Goal: Task Accomplishment & Management: Manage account settings

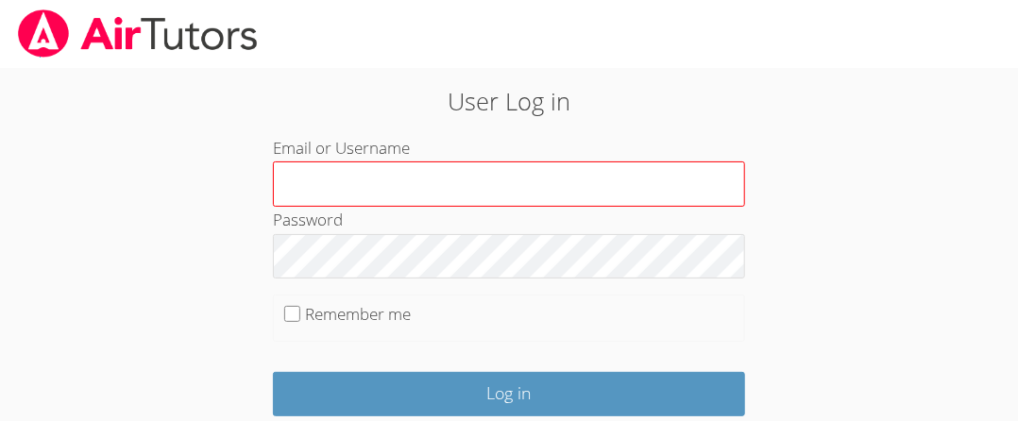
click at [362, 179] on input "Email or Username" at bounding box center [509, 184] width 472 height 45
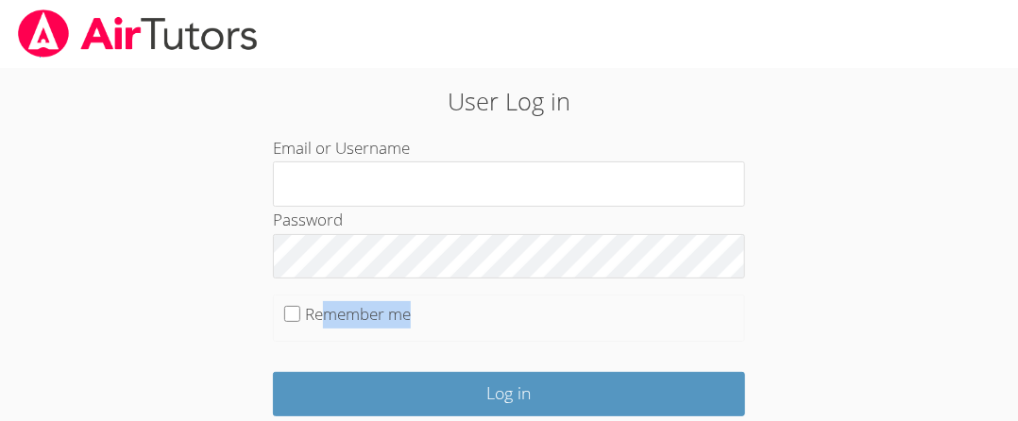
drag, startPoint x: 322, startPoint y: 303, endPoint x: 767, endPoint y: 343, distance: 446.7
click at [767, 343] on div "User Log in Email or Username Password Remember me Log in OR Log in with Google…" at bounding box center [509, 408] width 733 height 650
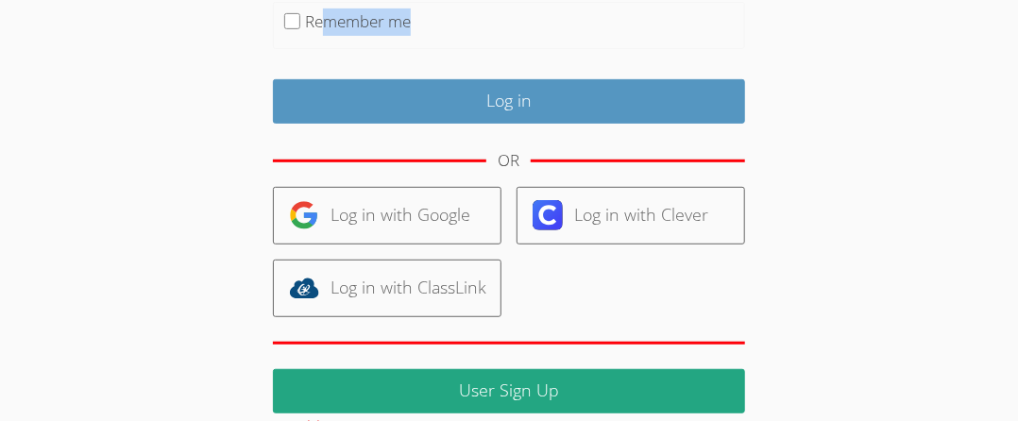
scroll to position [295, 0]
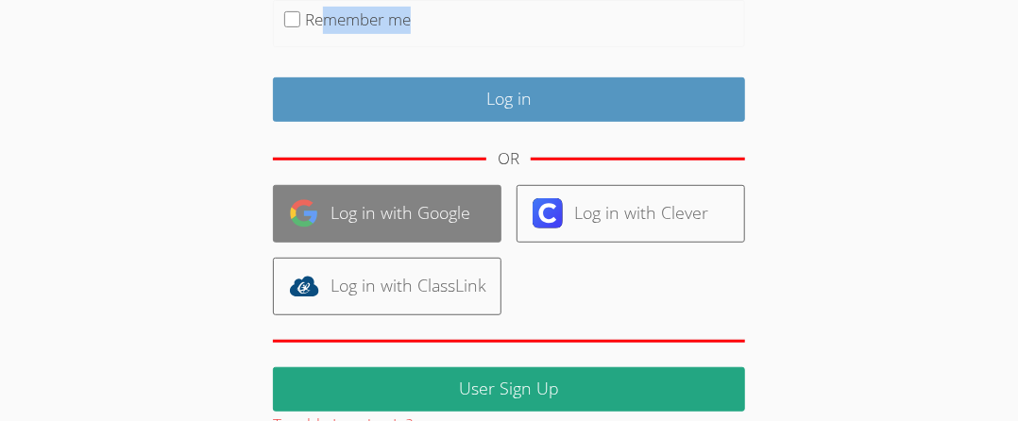
click at [407, 214] on link "Log in with Google" at bounding box center [387, 214] width 229 height 58
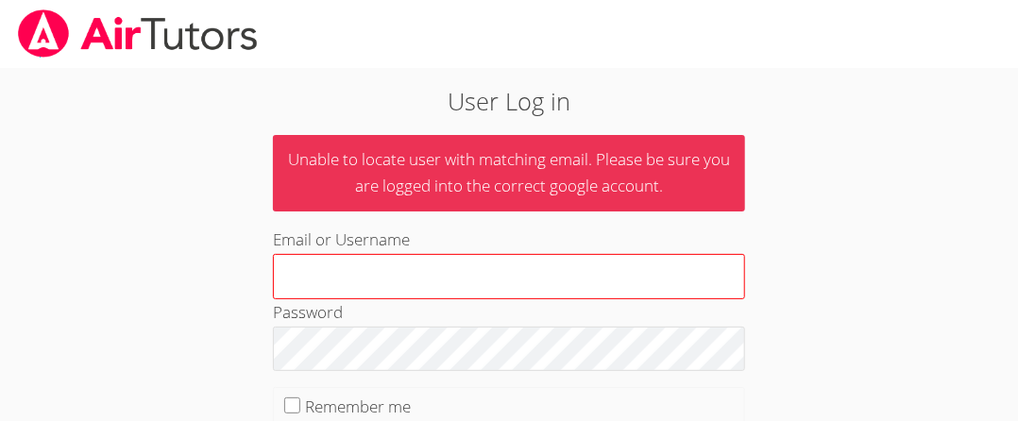
click at [486, 275] on input "Email or Username" at bounding box center [509, 276] width 472 height 45
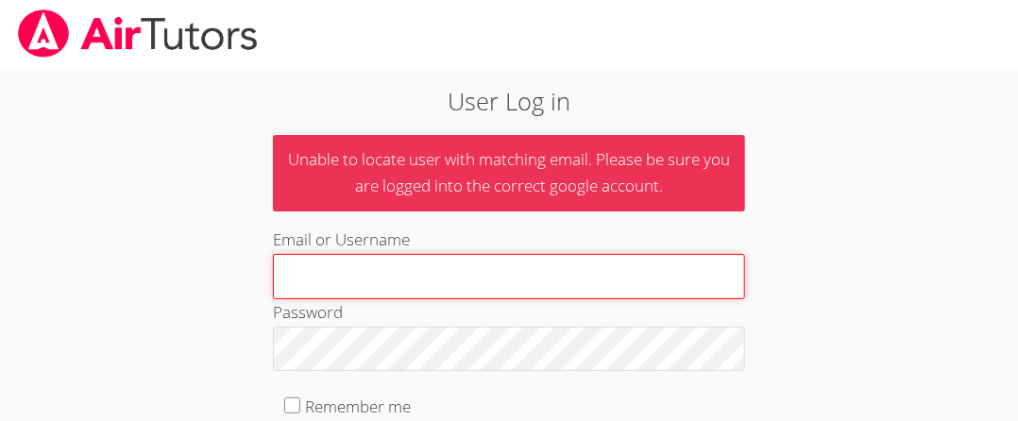
click at [552, 285] on input "Email or Username" at bounding box center [509, 276] width 472 height 45
click at [547, 264] on input "Email or Username" at bounding box center [509, 276] width 472 height 45
type input "[PERSON_NAME]"
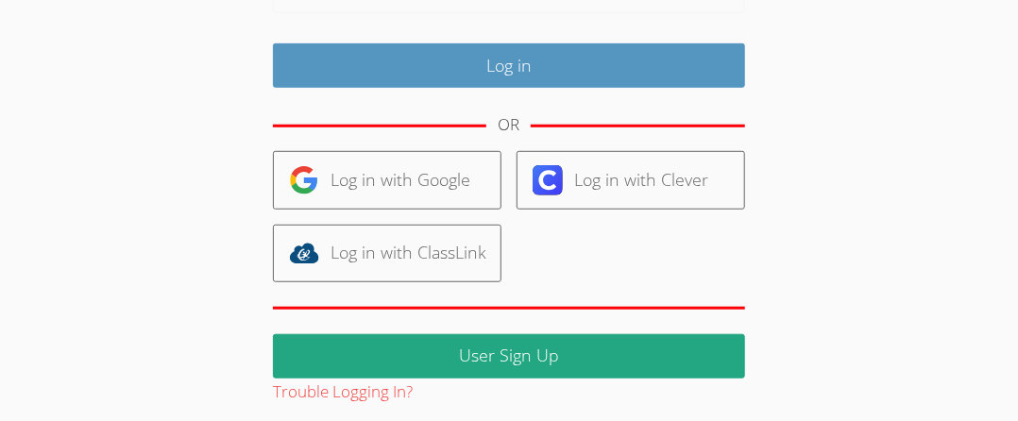
scroll to position [401, 0]
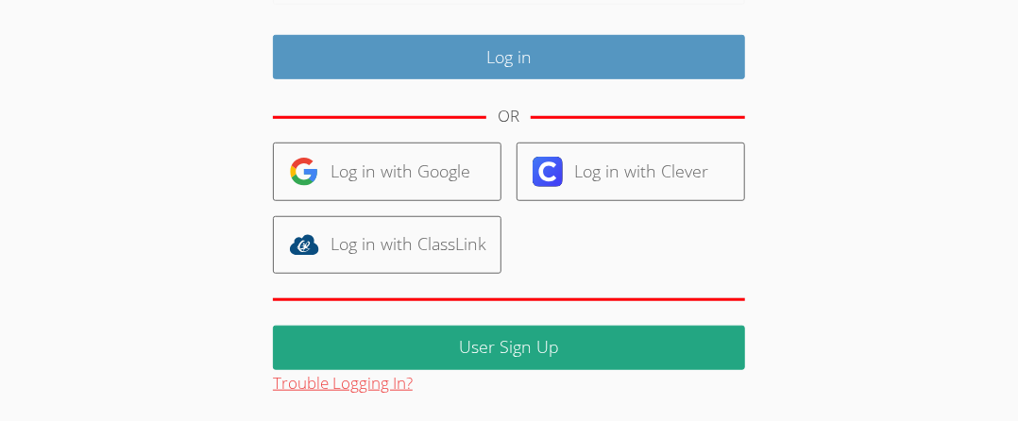
click at [367, 384] on button "Trouble Logging In?" at bounding box center [343, 383] width 140 height 27
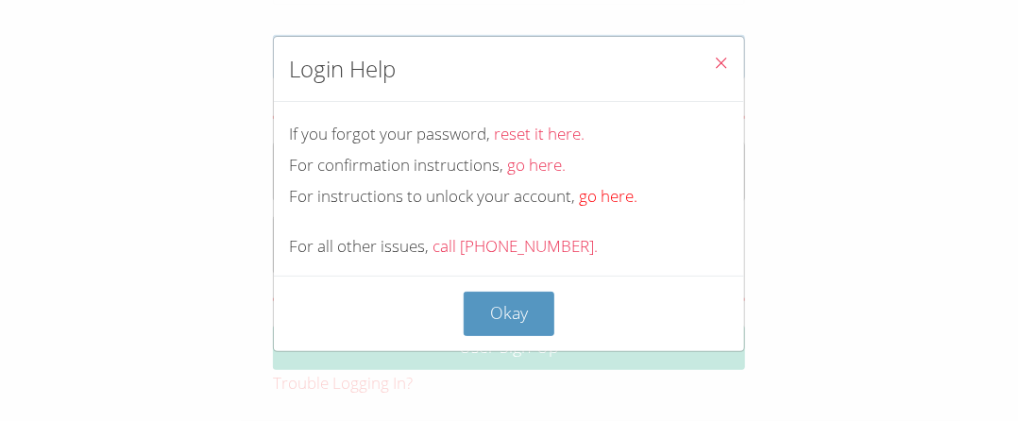
click at [605, 199] on link "go here." at bounding box center [608, 196] width 59 height 22
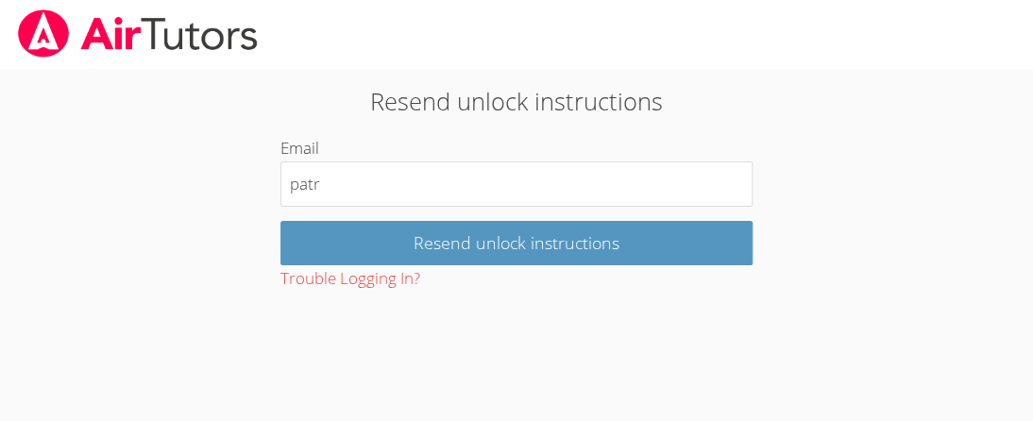
type input "[EMAIL_ADDRESS][DOMAIN_NAME]"
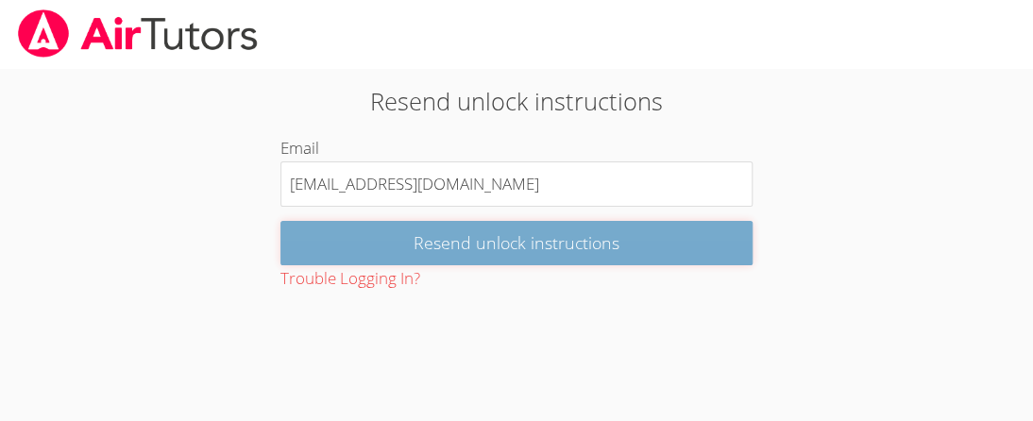
click at [548, 246] on input "Resend unlock instructions" at bounding box center [517, 243] width 472 height 44
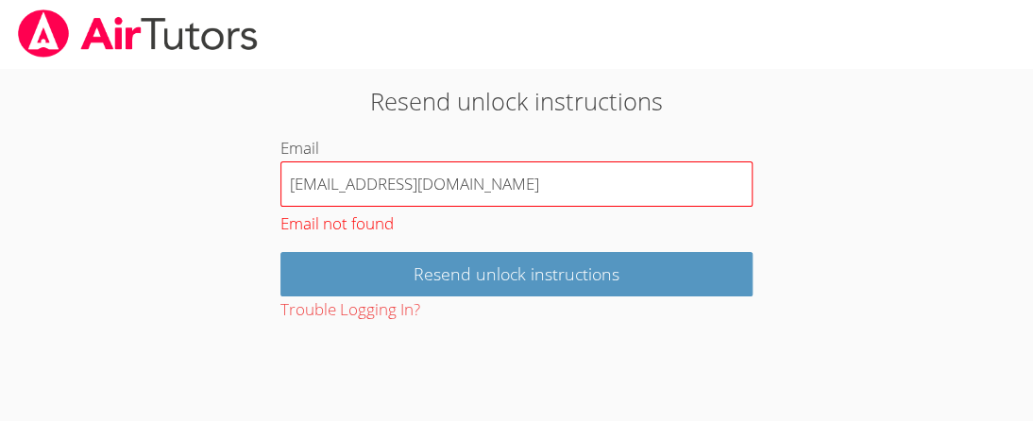
click at [550, 185] on input "[EMAIL_ADDRESS][DOMAIN_NAME]" at bounding box center [517, 184] width 472 height 45
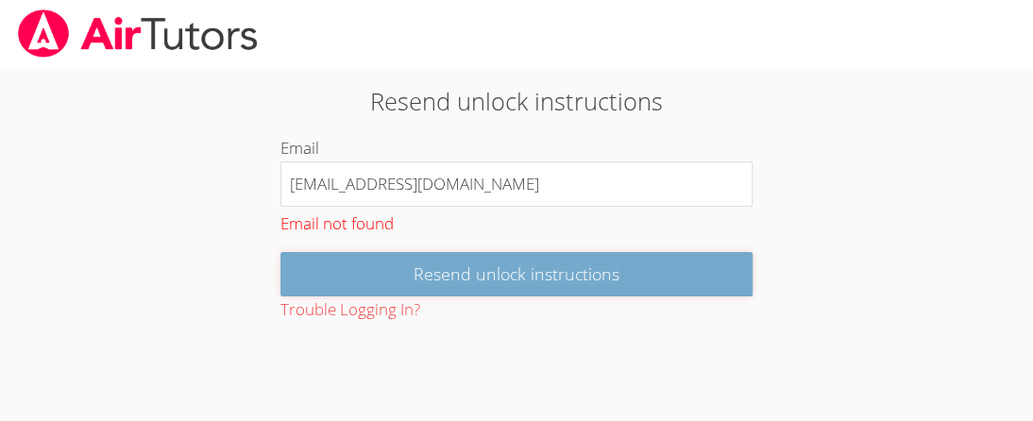
click at [657, 279] on input "Resend unlock instructions" at bounding box center [517, 274] width 472 height 44
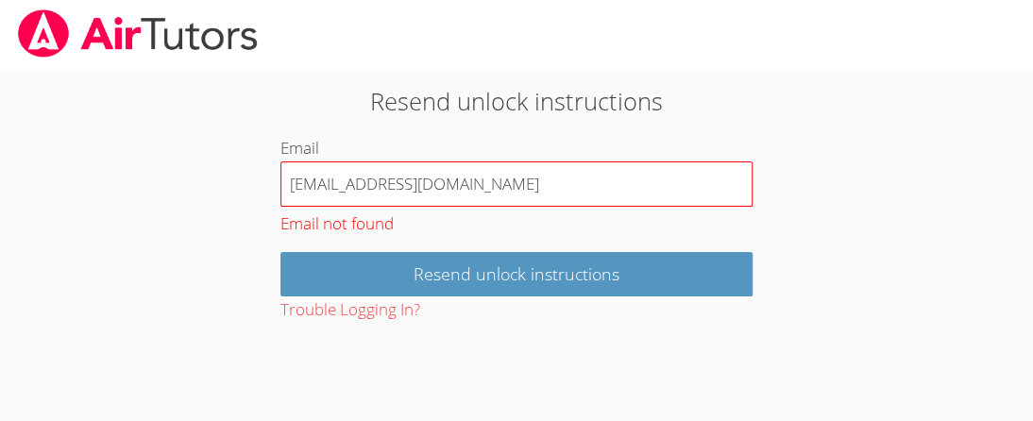
click at [520, 190] on input "[EMAIL_ADDRESS][DOMAIN_NAME]" at bounding box center [517, 184] width 472 height 45
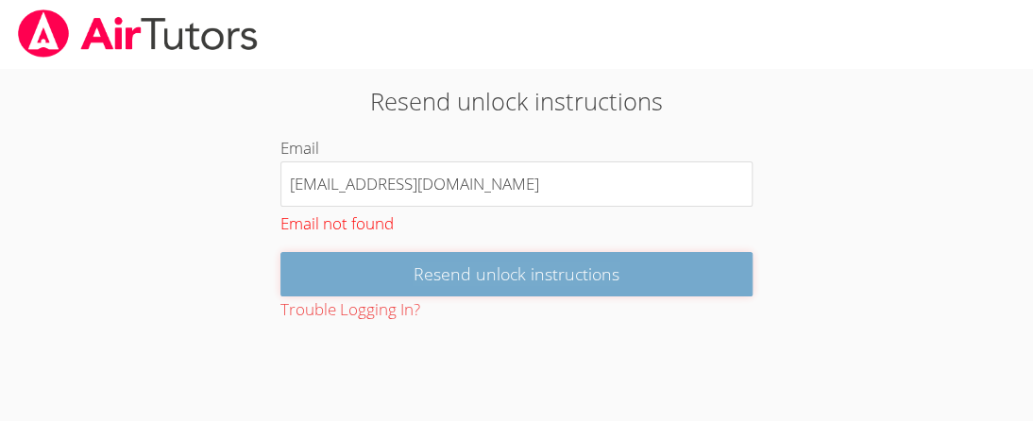
click at [497, 288] on input "Resend unlock instructions" at bounding box center [517, 274] width 472 height 44
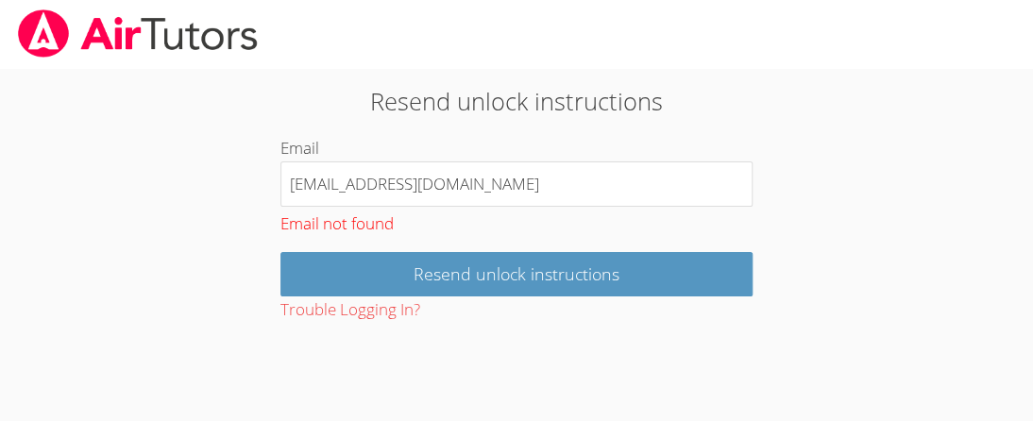
drag, startPoint x: 507, startPoint y: 195, endPoint x: 268, endPoint y: 173, distance: 240.0
click at [268, 173] on div "Resend unlock instructions Email [EMAIL_ADDRESS][DOMAIN_NAME] Email not found R…" at bounding box center [517, 203] width 558 height 241
type input "[EMAIL_ADDRESS][DOMAIN_NAME]"
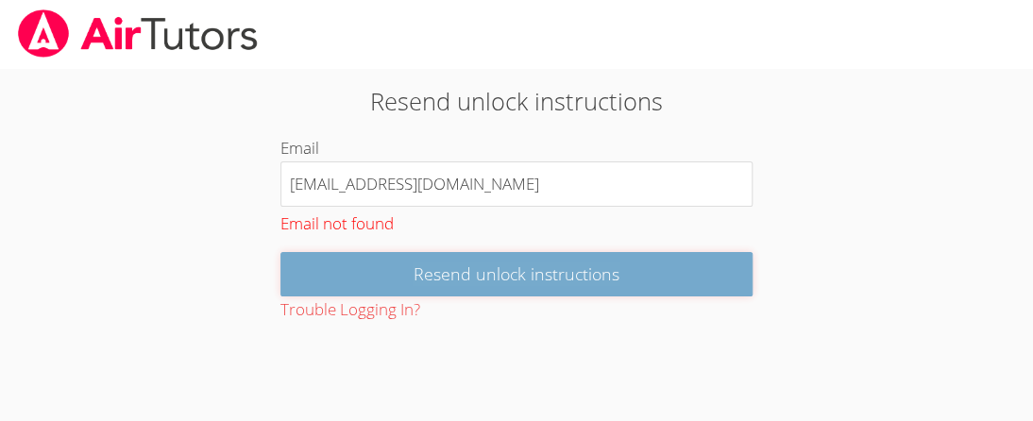
click at [347, 275] on input "Resend unlock instructions" at bounding box center [517, 274] width 472 height 44
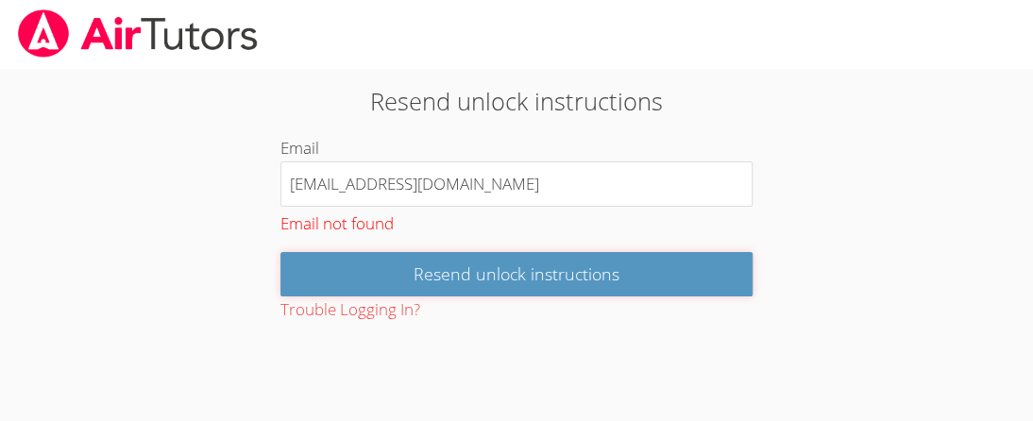
click at [347, 275] on input "Resend unlock instructions" at bounding box center [517, 274] width 472 height 44
click at [359, 306] on button "Trouble Logging In?" at bounding box center [351, 310] width 140 height 27
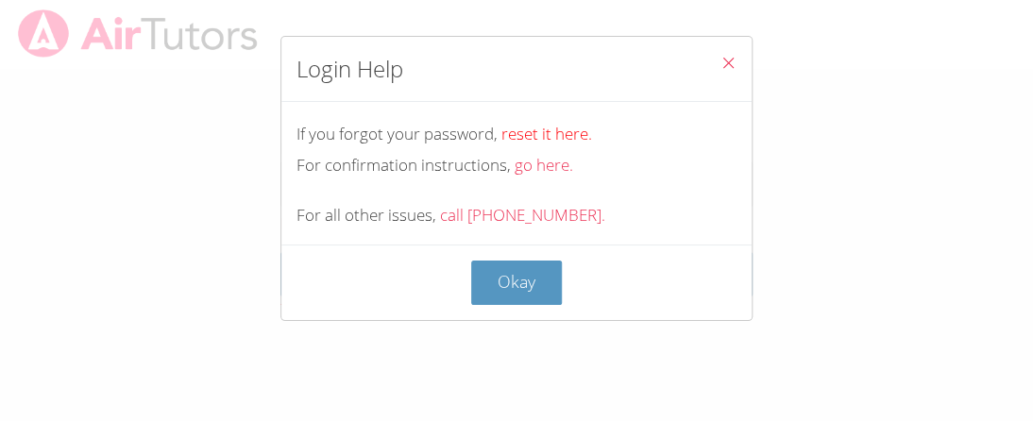
click at [545, 128] on link "reset it here." at bounding box center [547, 134] width 91 height 22
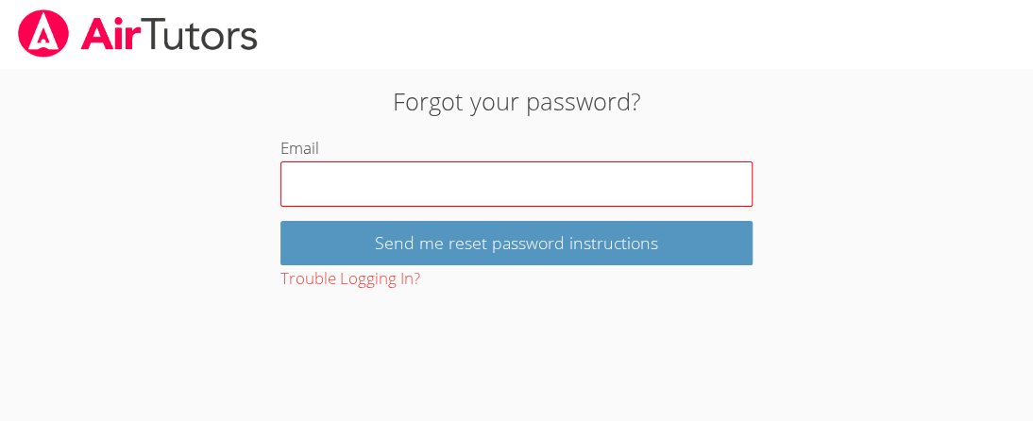
click at [474, 196] on input "Email" at bounding box center [517, 184] width 472 height 45
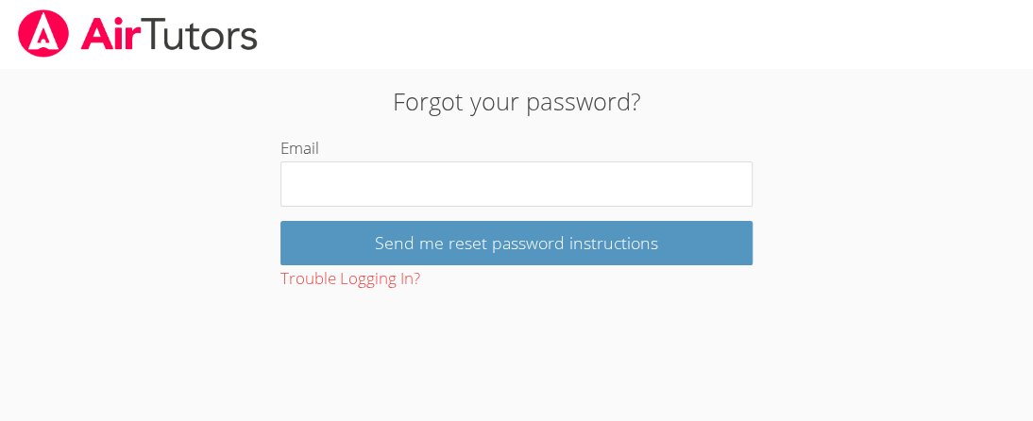
type input "[EMAIL_ADDRESS][DOMAIN_NAME]"
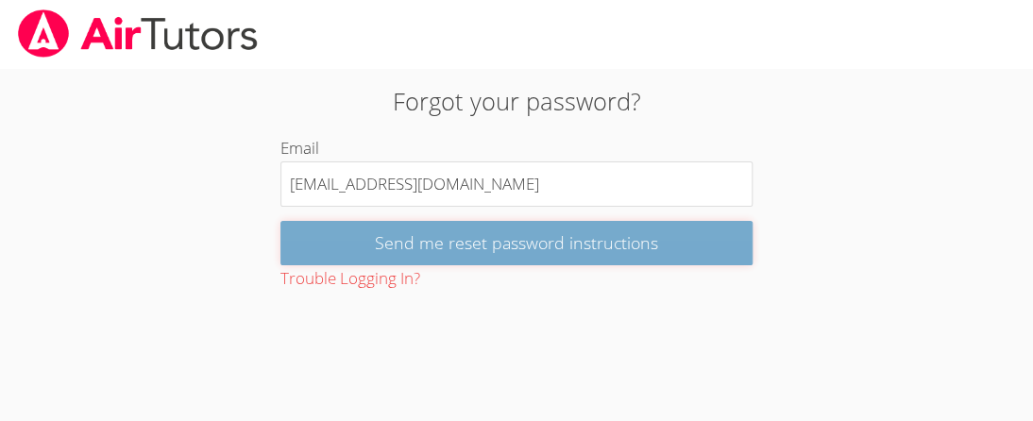
click at [463, 246] on input "Send me reset password instructions" at bounding box center [517, 243] width 472 height 44
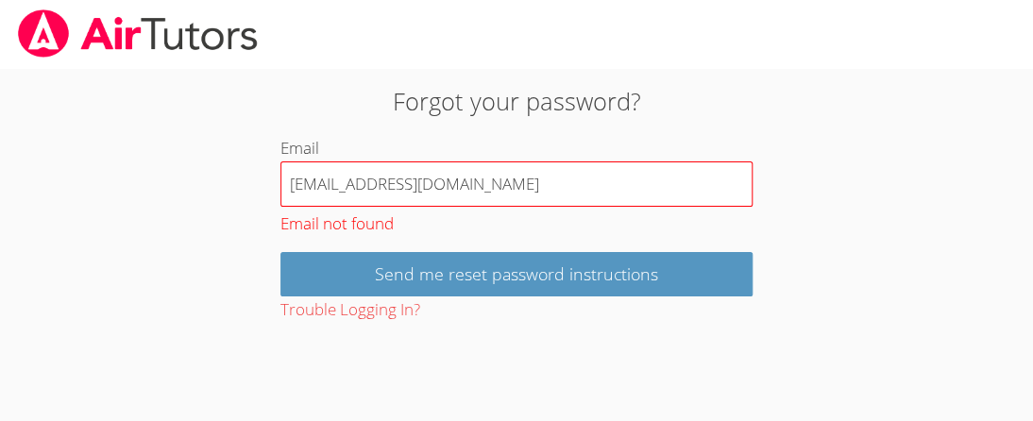
drag, startPoint x: 503, startPoint y: 182, endPoint x: 283, endPoint y: 179, distance: 219.2
click at [283, 179] on input "[EMAIL_ADDRESS][DOMAIN_NAME]" at bounding box center [517, 184] width 472 height 45
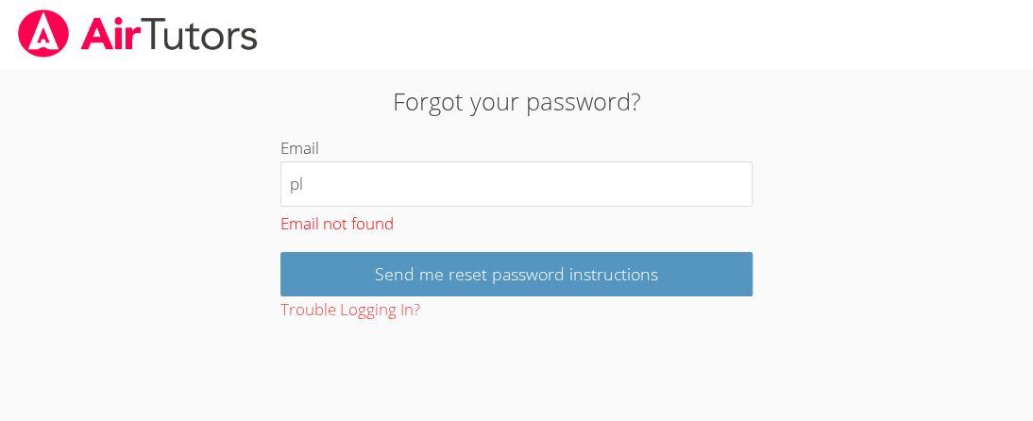
type input "[EMAIL_ADDRESS][DOMAIN_NAME]"
click at [437, 235] on div "Email not found" at bounding box center [517, 222] width 472 height 31
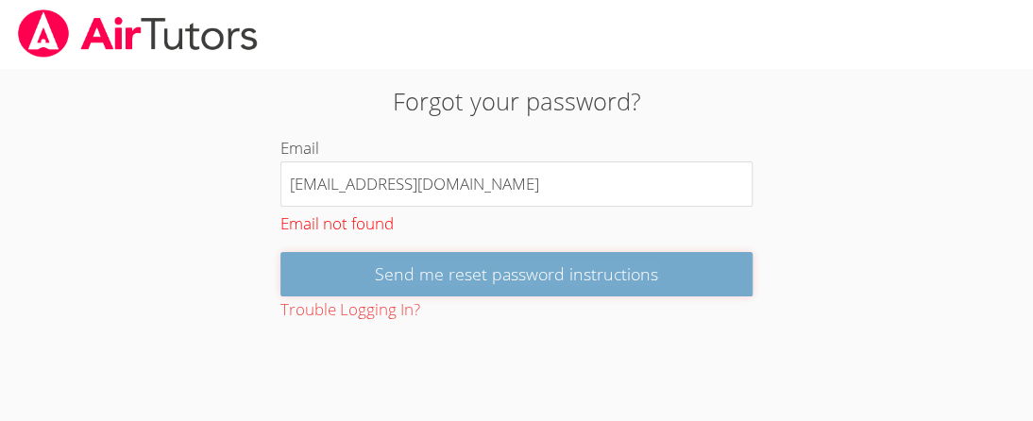
click at [401, 294] on input "Send me reset password instructions" at bounding box center [517, 274] width 472 height 44
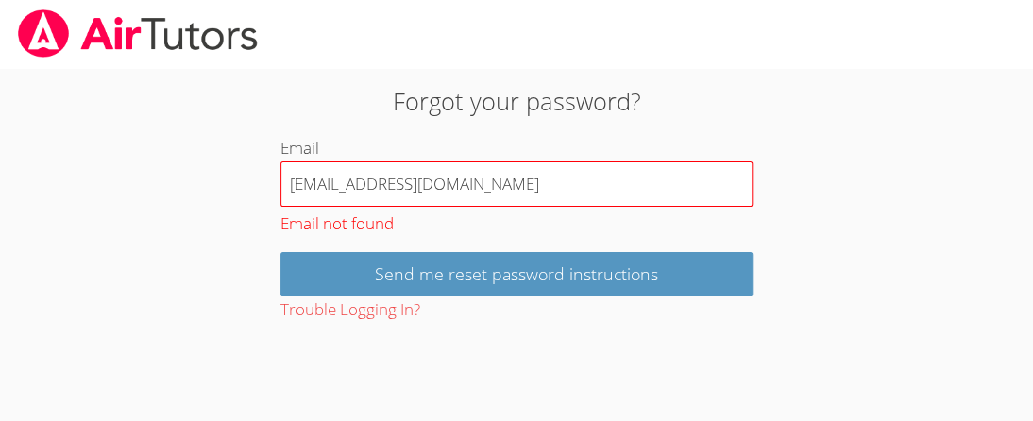
drag, startPoint x: 468, startPoint y: 194, endPoint x: 283, endPoint y: 184, distance: 184.4
click at [283, 184] on input "pljackson@umes.edu" at bounding box center [517, 184] width 472 height 45
type input "a"
click at [401, 198] on input "Email" at bounding box center [517, 184] width 472 height 45
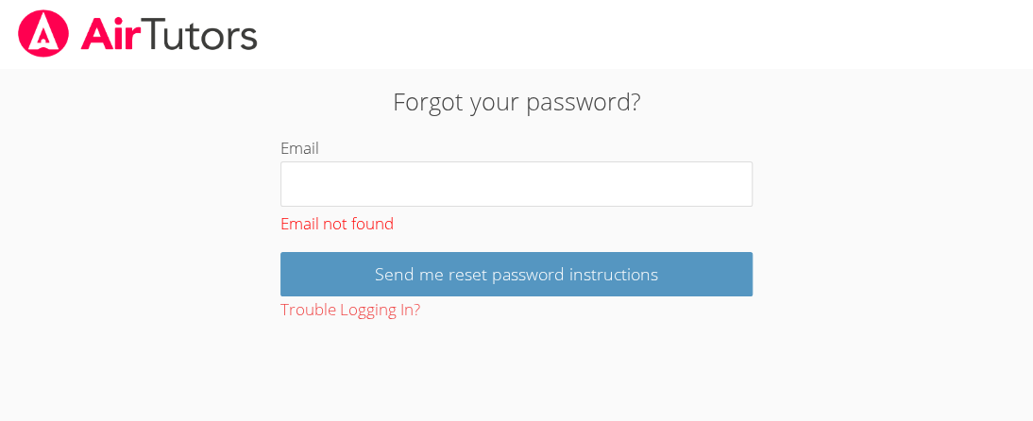
type input "[EMAIL_ADDRESS][DOMAIN_NAME]"
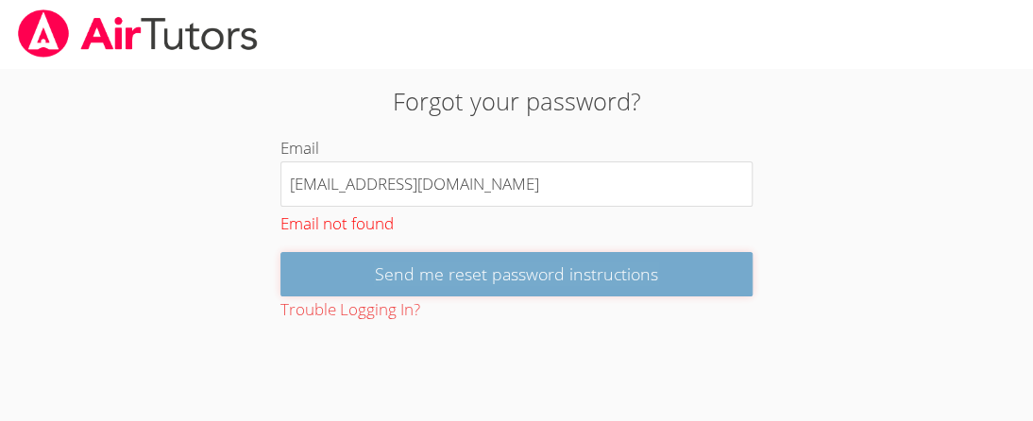
click at [477, 294] on input "Send me reset password instructions" at bounding box center [517, 274] width 472 height 44
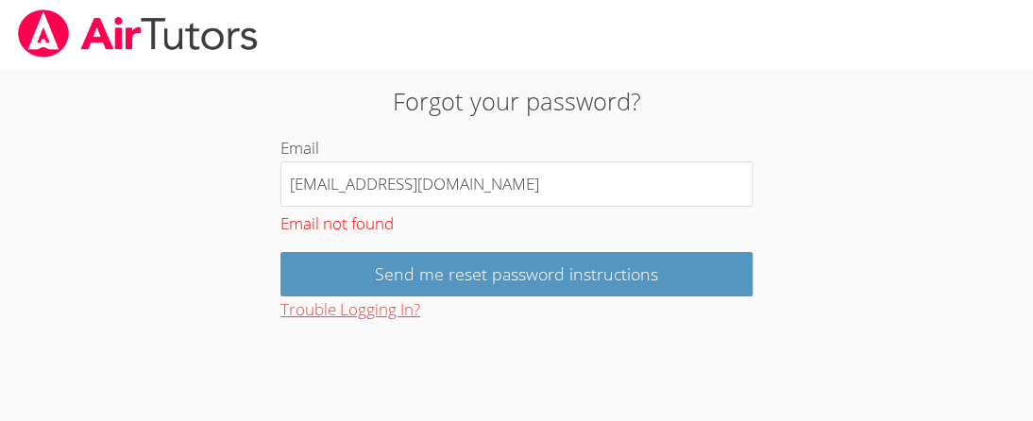
click at [384, 311] on button "Trouble Logging In?" at bounding box center [351, 310] width 140 height 27
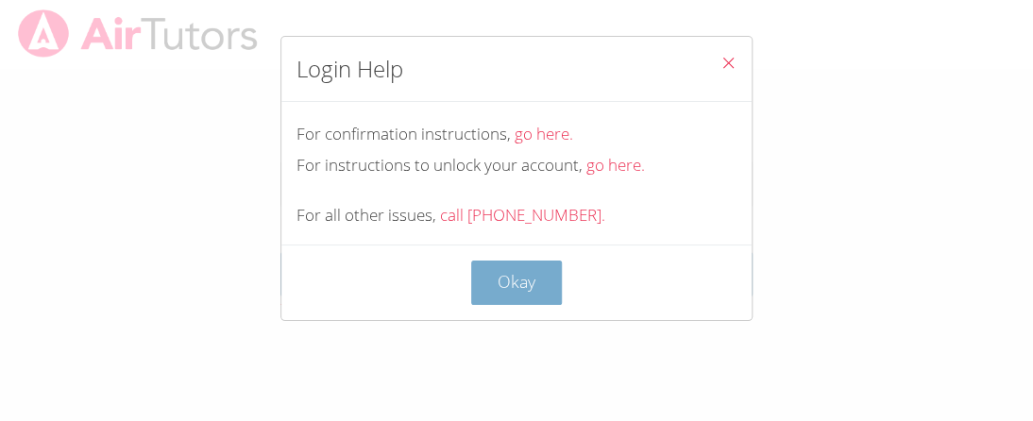
click at [503, 280] on button "Okay" at bounding box center [516, 283] width 91 height 44
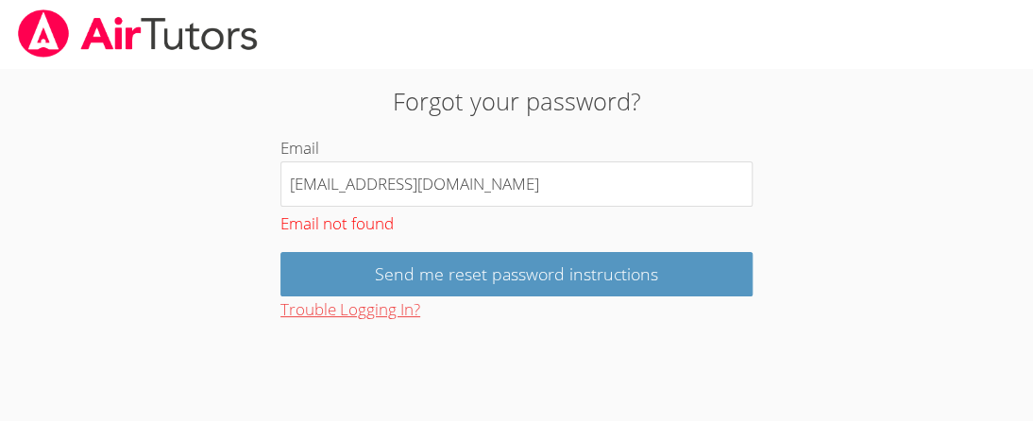
click at [315, 315] on button "Trouble Logging In?" at bounding box center [351, 310] width 140 height 27
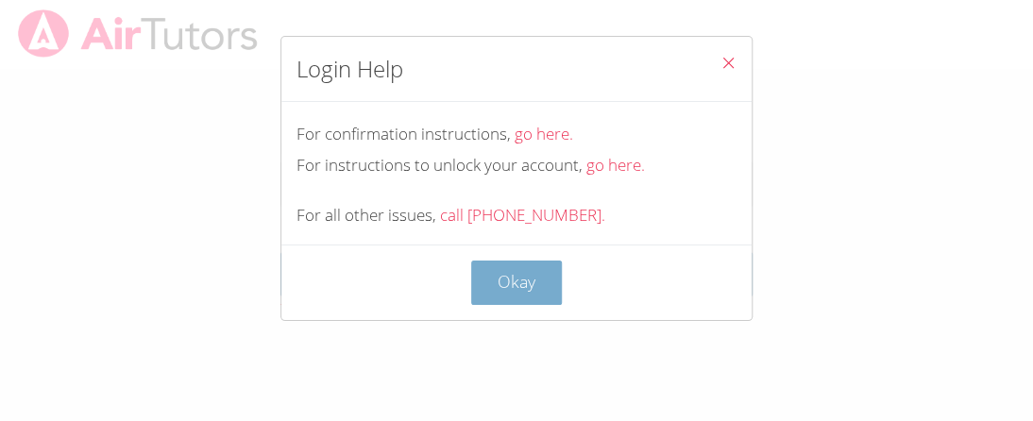
click at [512, 287] on button "Okay" at bounding box center [516, 283] width 91 height 44
